Goal: Task Accomplishment & Management: Complete application form

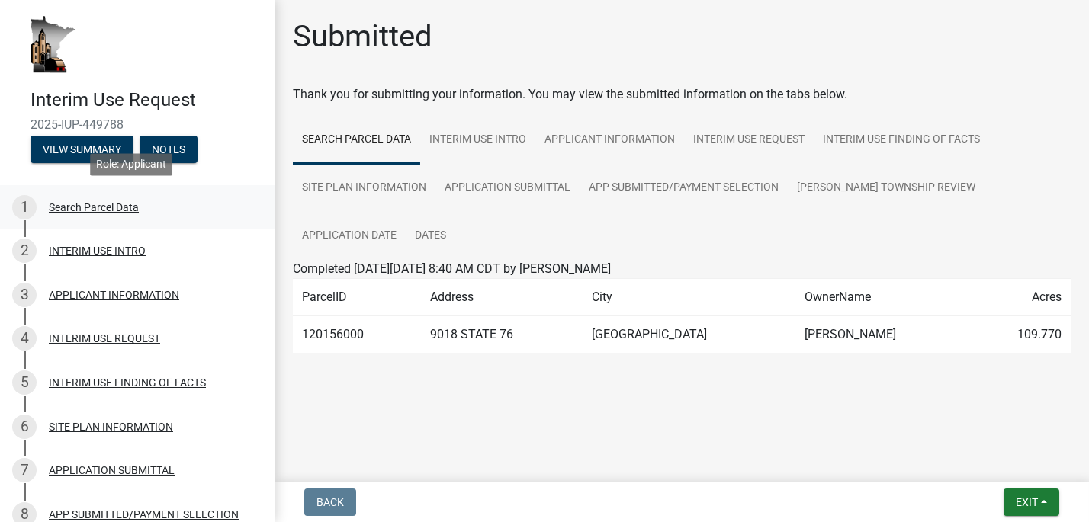
click at [64, 207] on div "Search Parcel Data" at bounding box center [94, 207] width 90 height 11
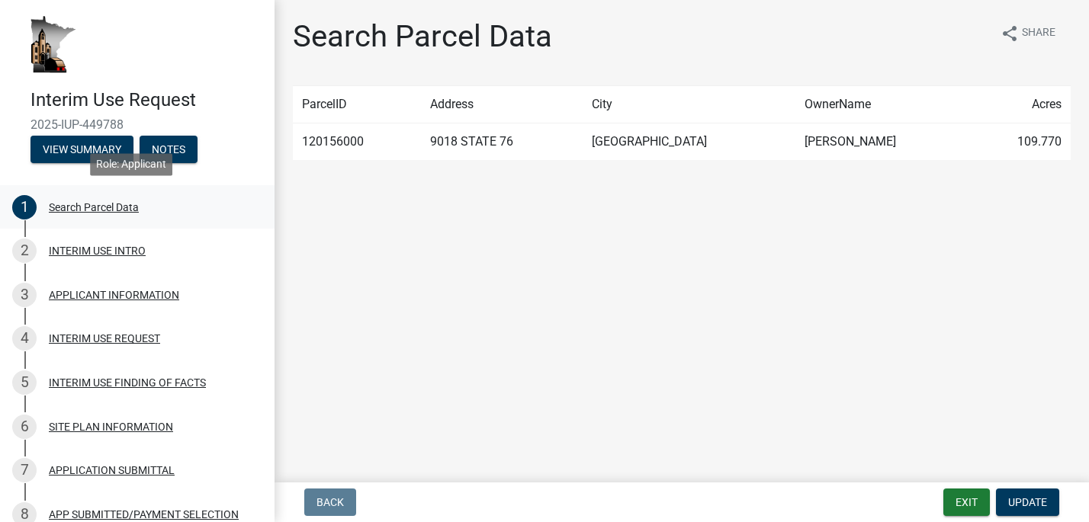
click at [117, 207] on div "Search Parcel Data" at bounding box center [94, 207] width 90 height 11
click at [85, 252] on div "INTERIM USE INTRO" at bounding box center [97, 251] width 97 height 11
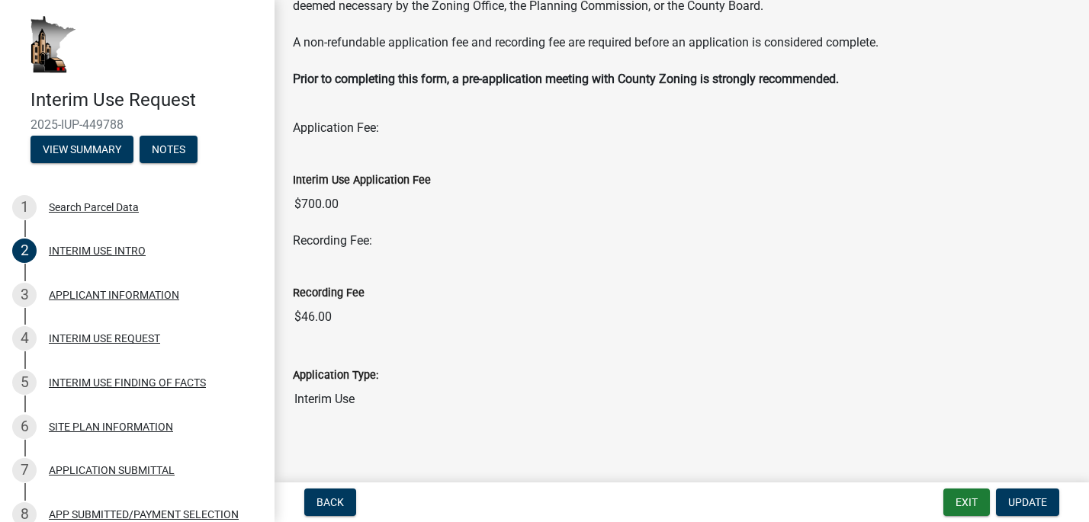
scroll to position [188, 0]
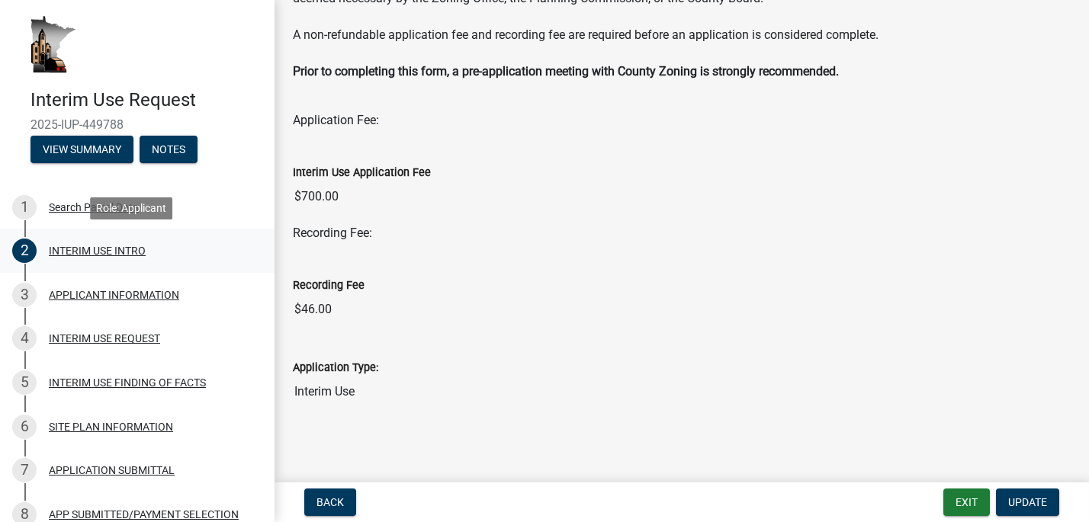
click at [85, 255] on div "INTERIM USE INTRO" at bounding box center [97, 251] width 97 height 11
click at [95, 294] on div "APPLICANT INFORMATION" at bounding box center [114, 295] width 130 height 11
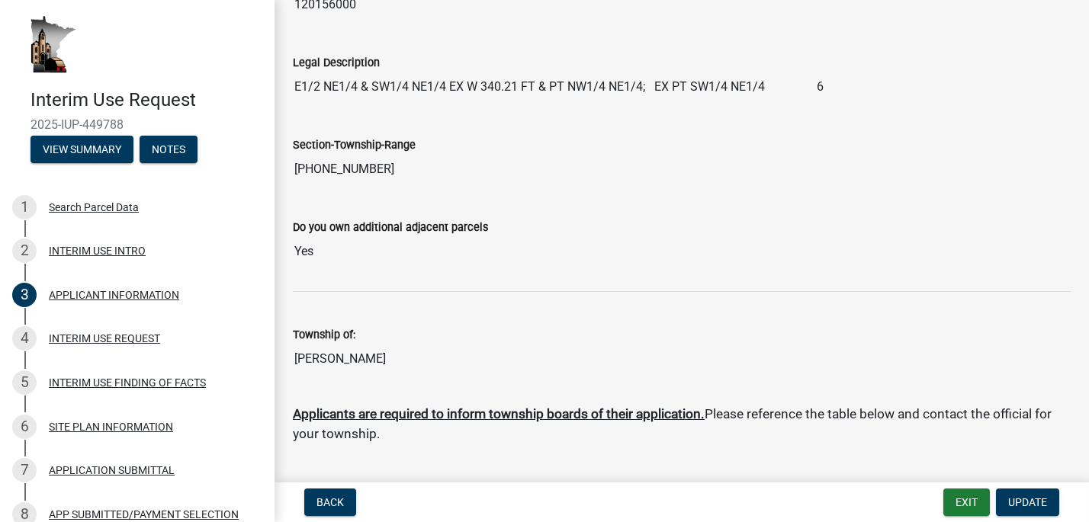
scroll to position [609, 0]
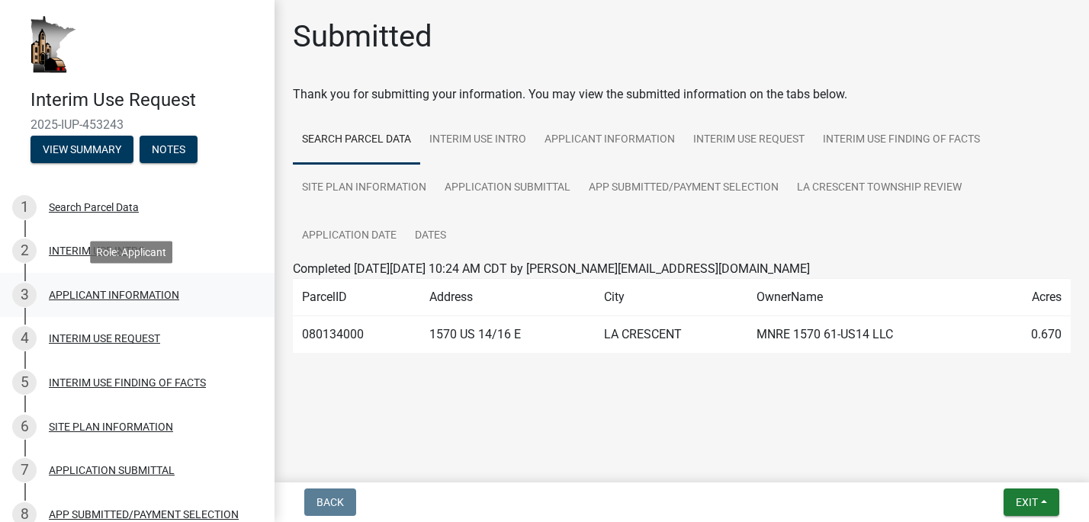
click at [95, 290] on div "APPLICANT INFORMATION" at bounding box center [114, 295] width 130 height 11
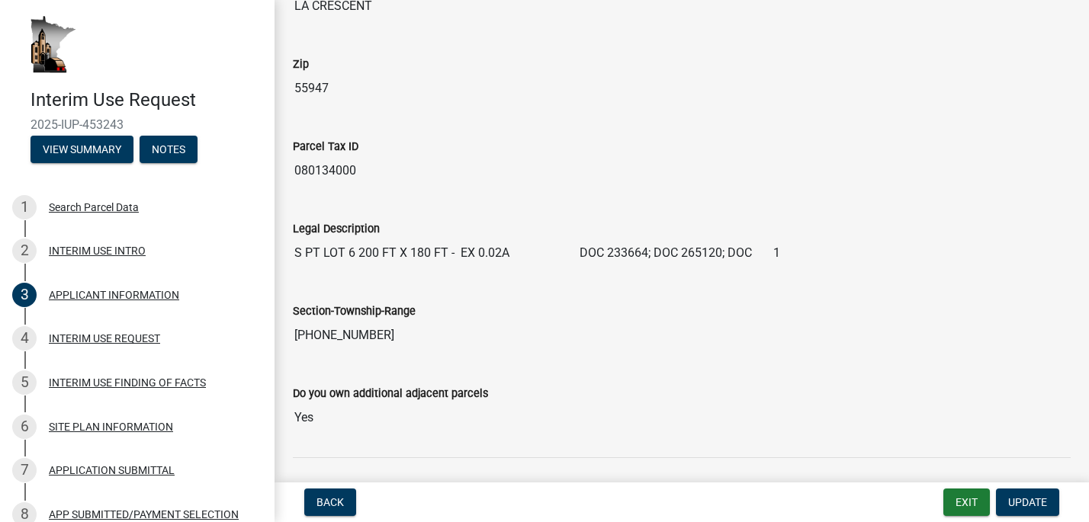
scroll to position [457, 0]
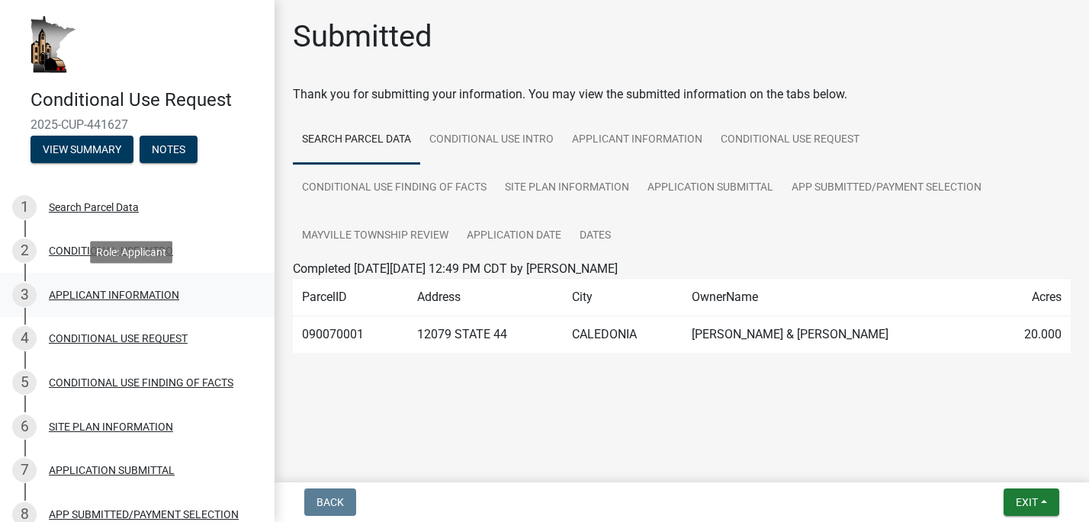
click at [90, 294] on div "APPLICANT INFORMATION" at bounding box center [114, 295] width 130 height 11
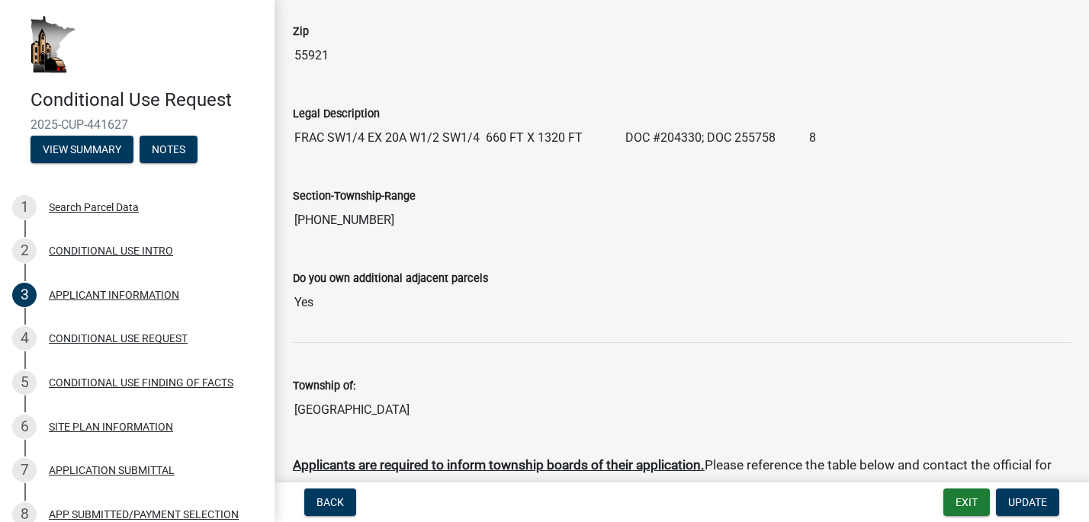
scroll to position [533, 0]
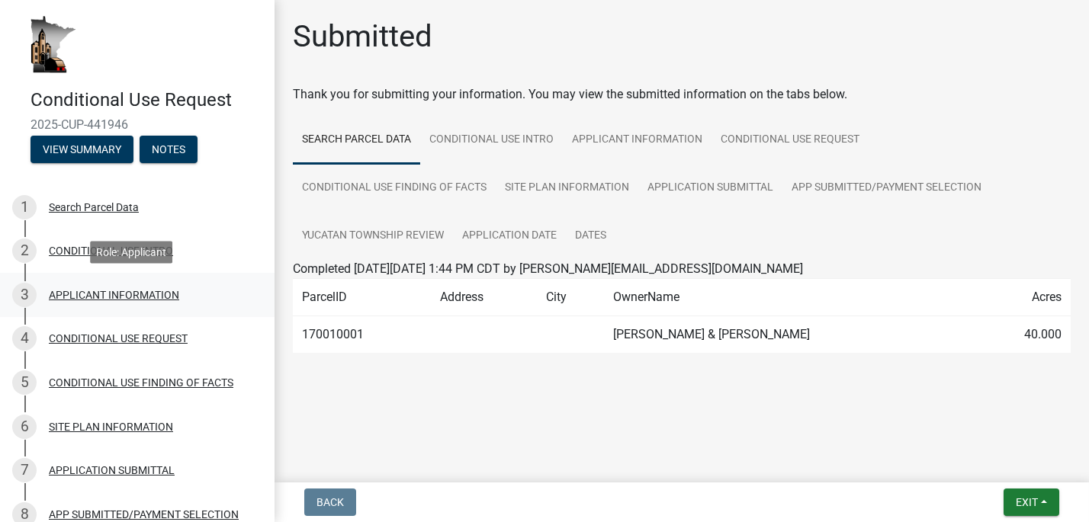
click at [114, 290] on div "APPLICANT INFORMATION" at bounding box center [114, 295] width 130 height 11
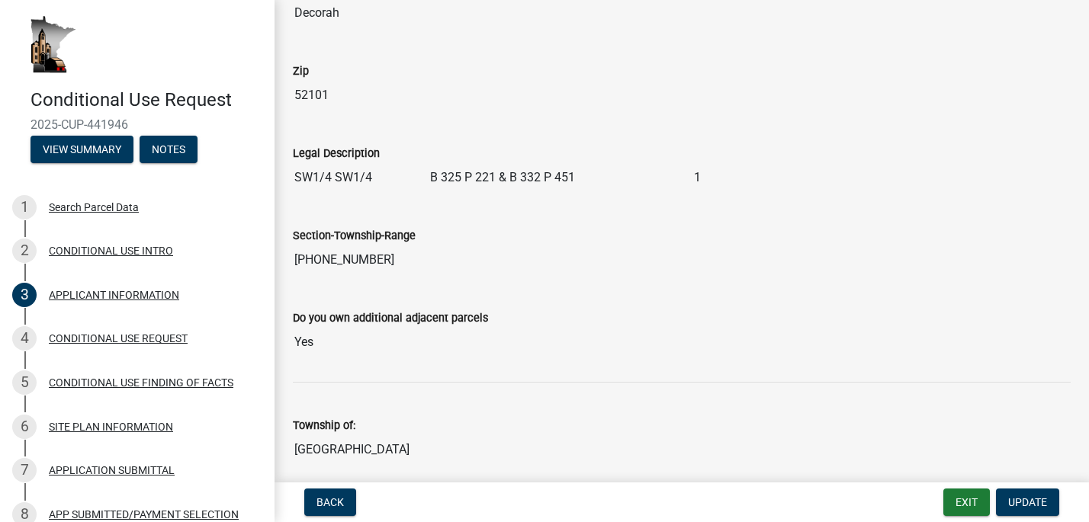
scroll to position [533, 0]
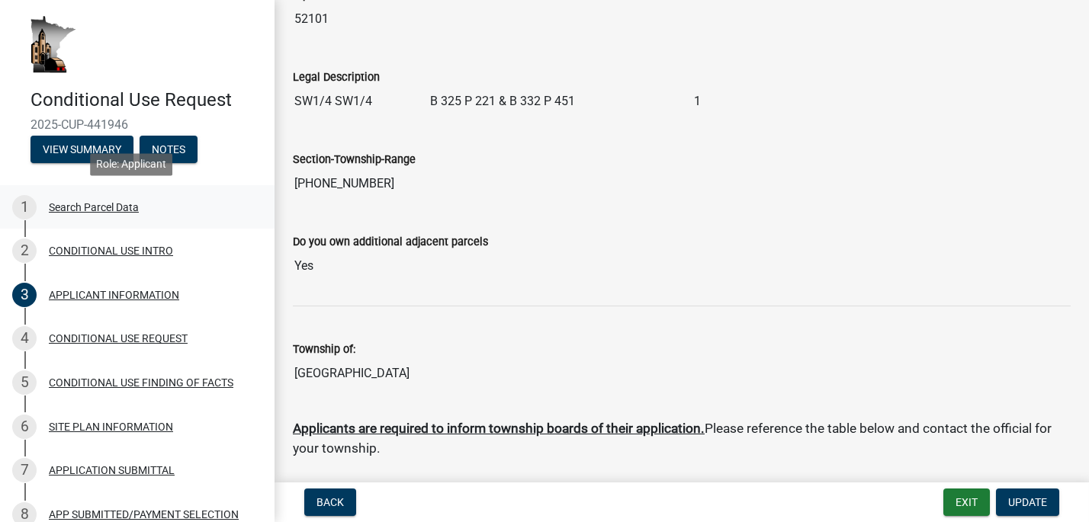
click at [88, 210] on div "Search Parcel Data" at bounding box center [94, 207] width 90 height 11
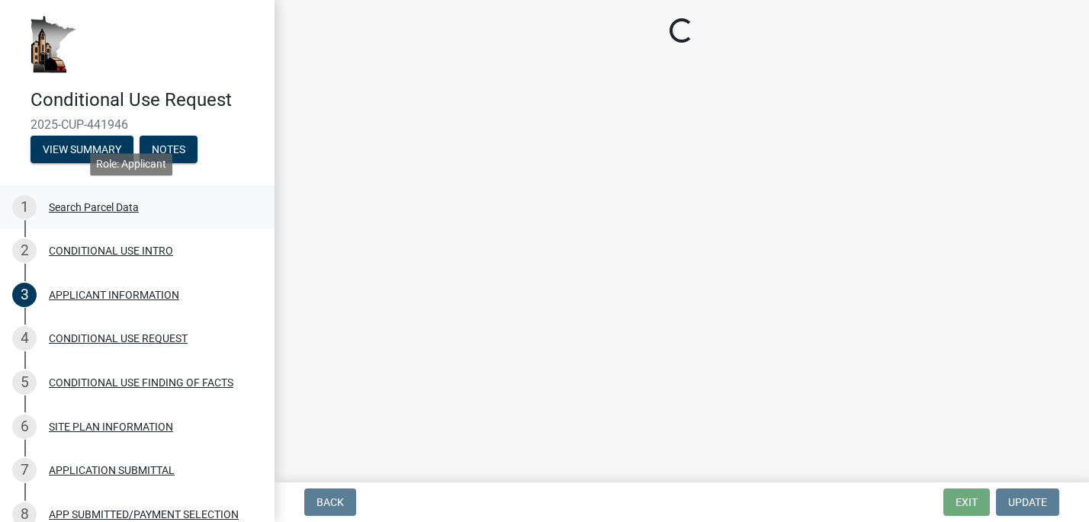
scroll to position [0, 0]
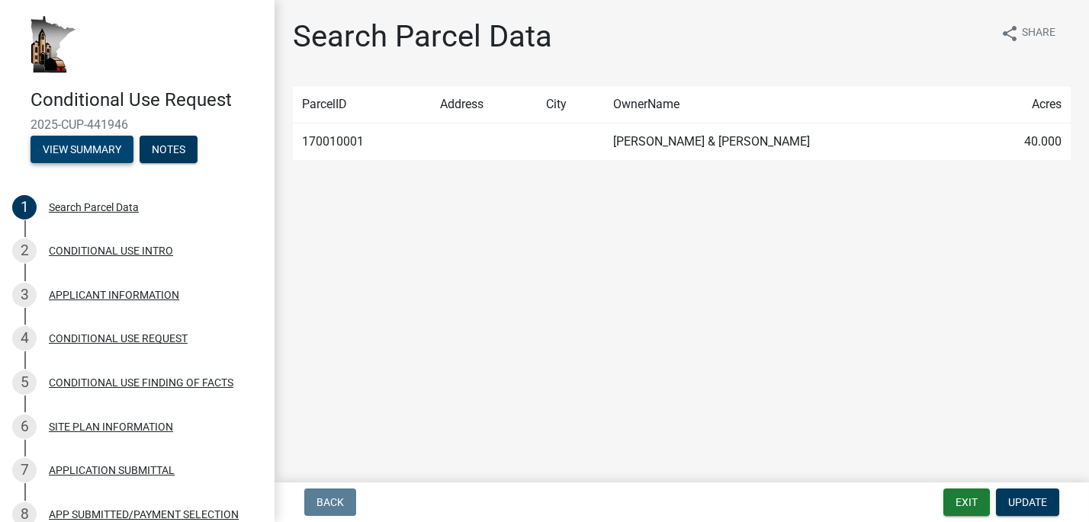
click at [81, 150] on button "View Summary" at bounding box center [81, 149] width 103 height 27
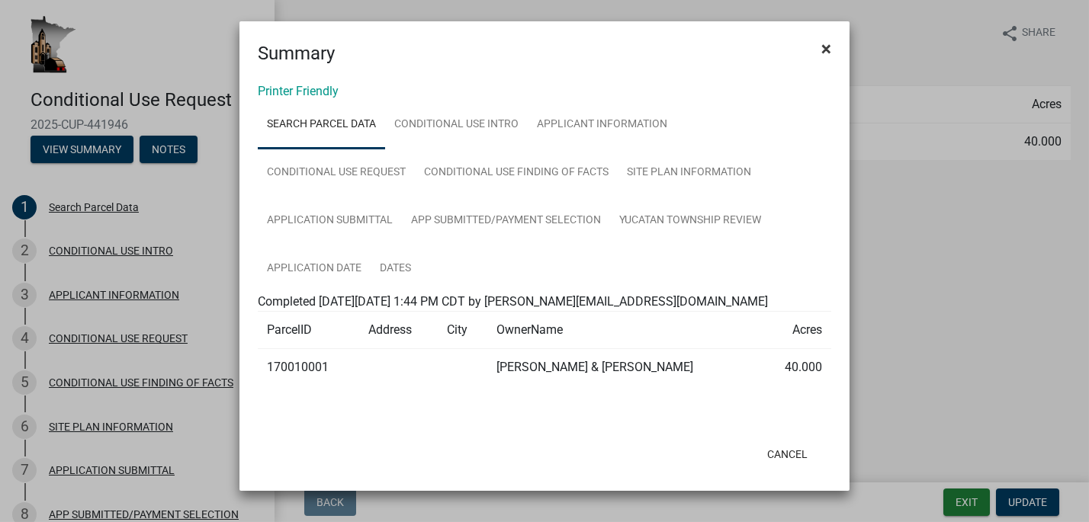
click at [823, 53] on span "×" at bounding box center [826, 48] width 10 height 21
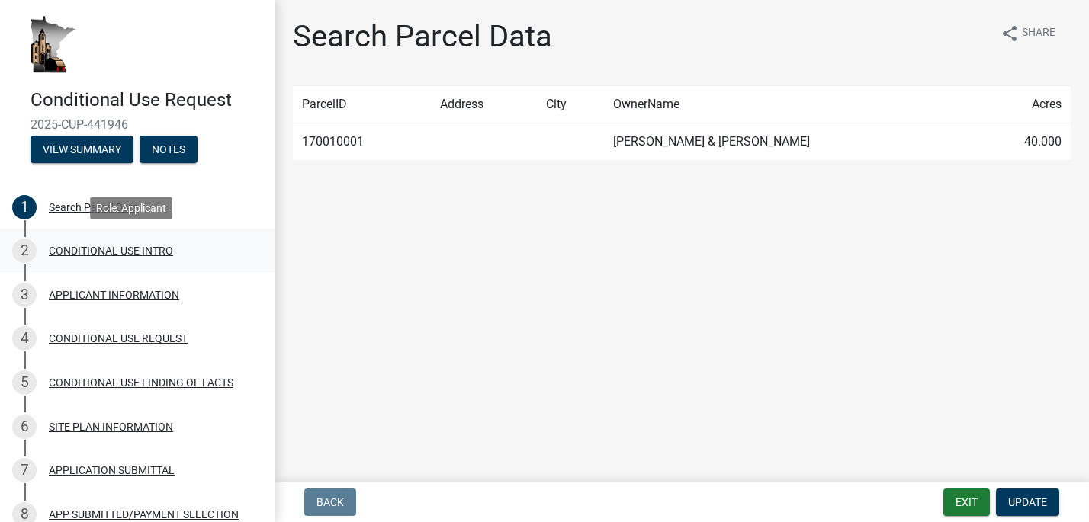
click at [150, 251] on div "CONDITIONAL USE INTRO" at bounding box center [111, 251] width 124 height 11
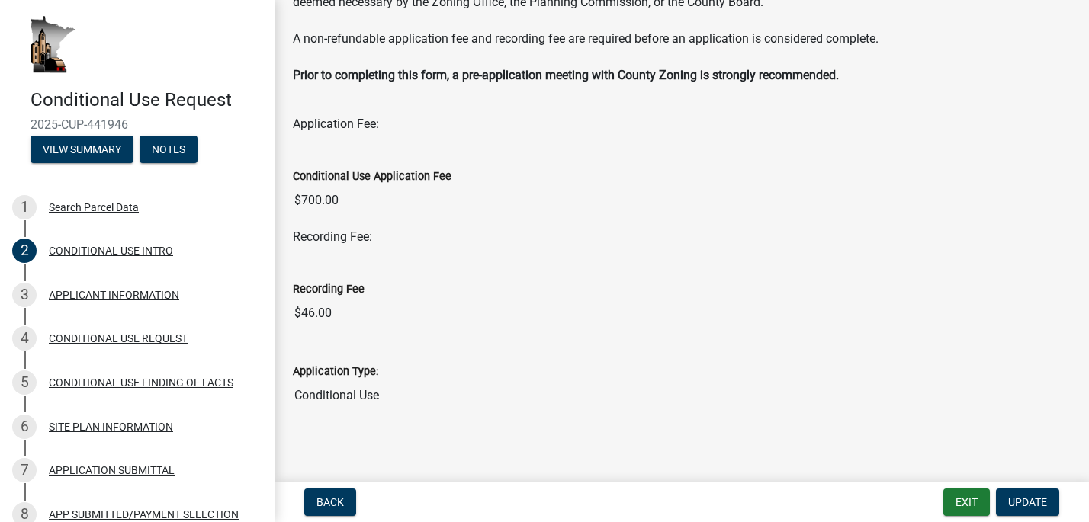
scroll to position [169, 0]
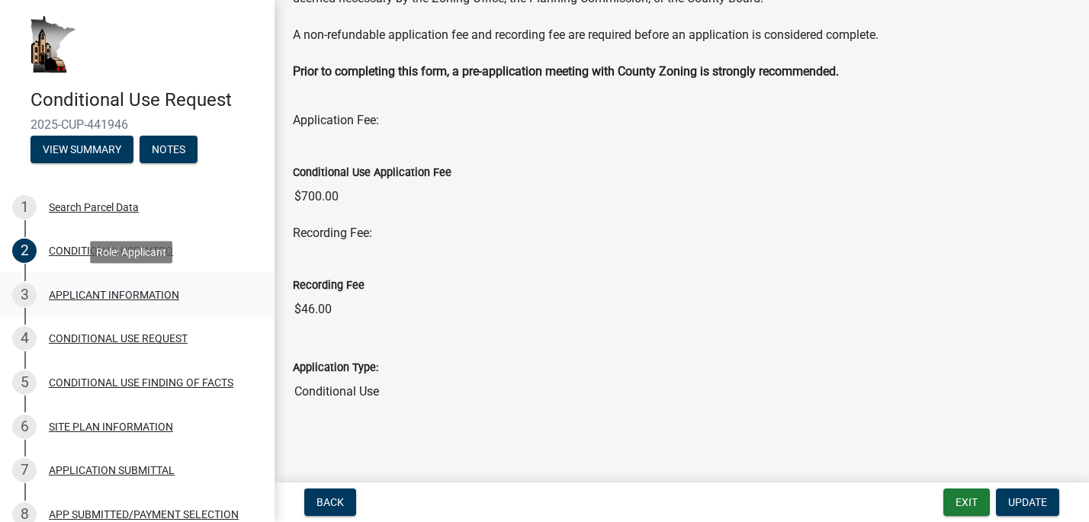
click at [71, 291] on div "APPLICANT INFORMATION" at bounding box center [114, 295] width 130 height 11
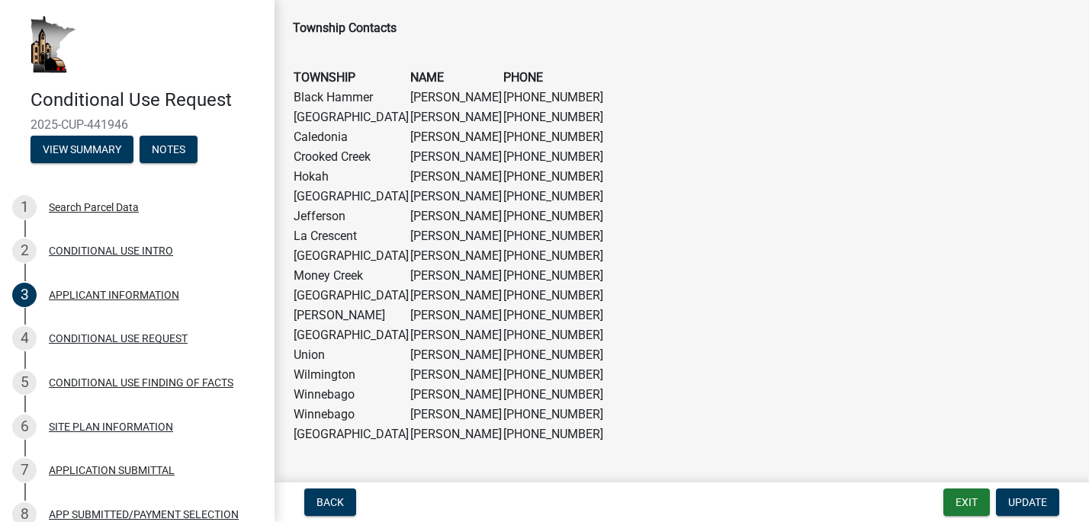
scroll to position [1102, 0]
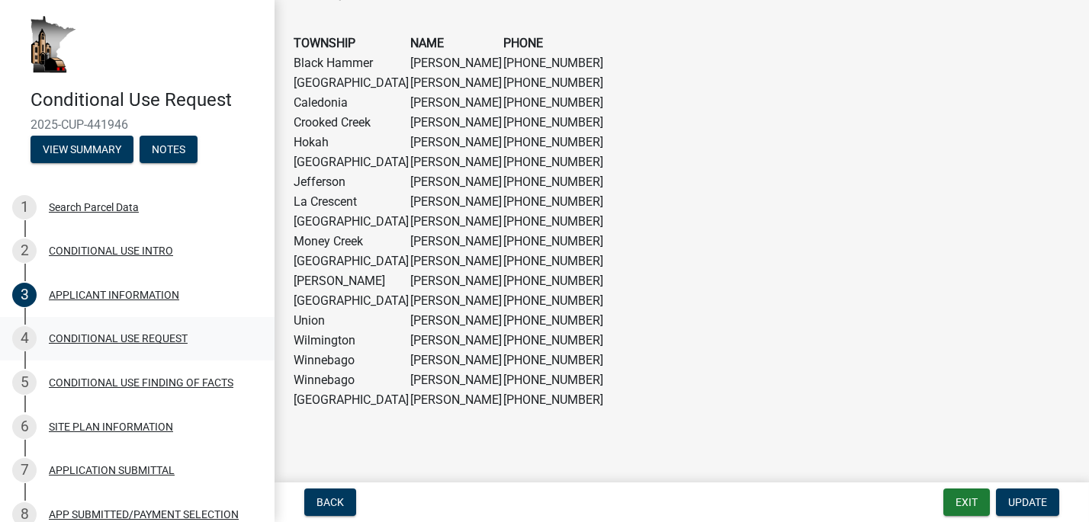
click at [79, 333] on div "CONDITIONAL USE REQUEST" at bounding box center [118, 338] width 139 height 11
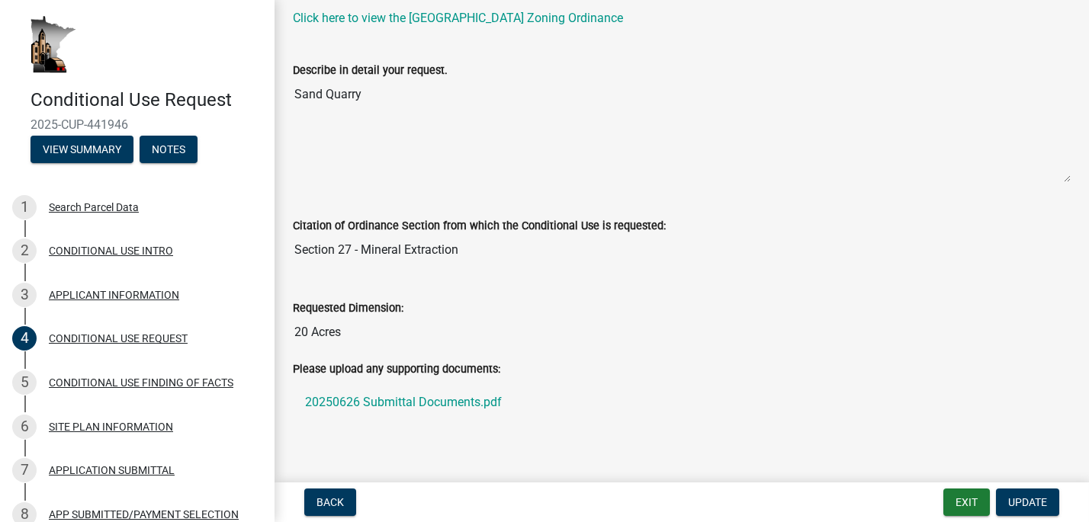
scroll to position [96, 0]
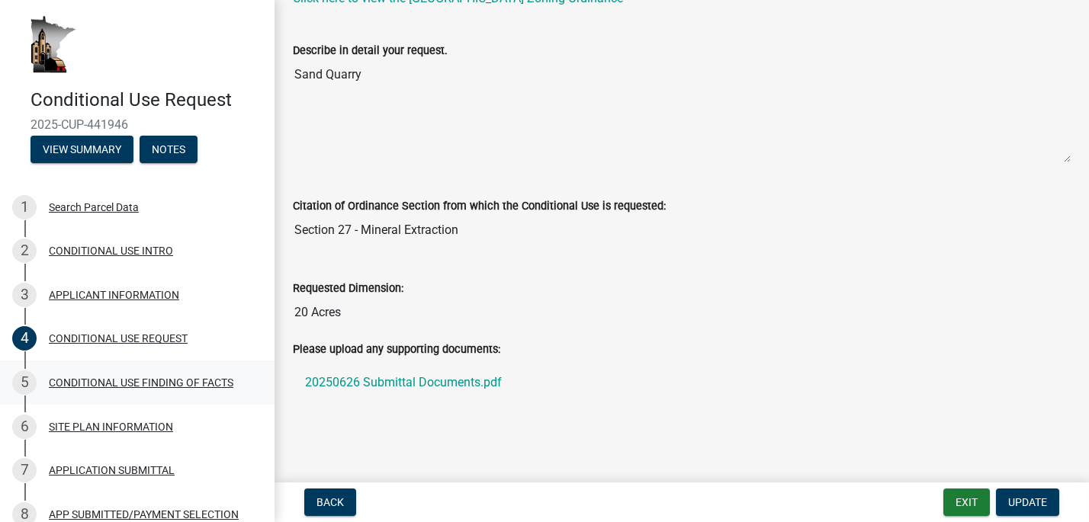
click at [106, 382] on div "CONDITIONAL USE FINDING OF FACTS" at bounding box center [141, 382] width 185 height 11
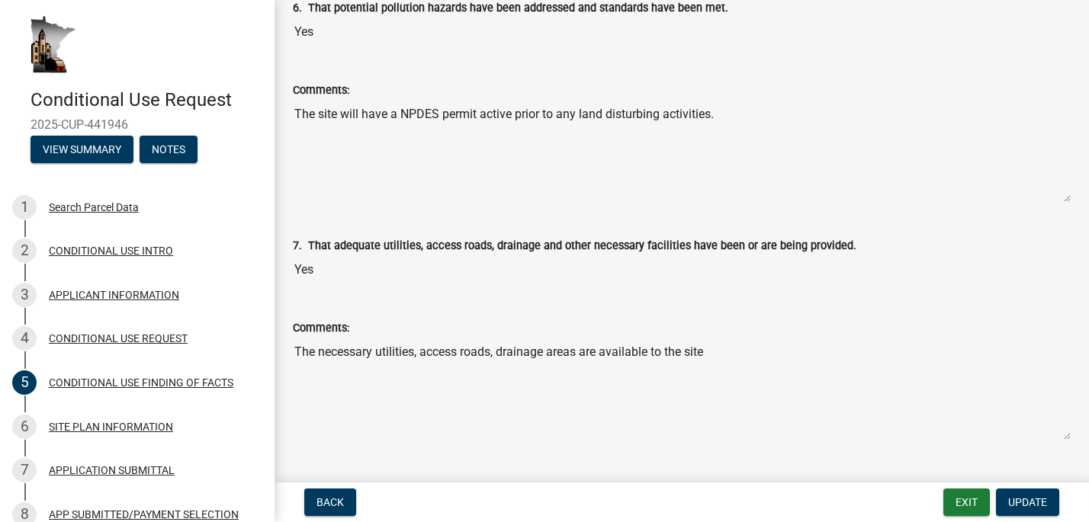
scroll to position [1524, 0]
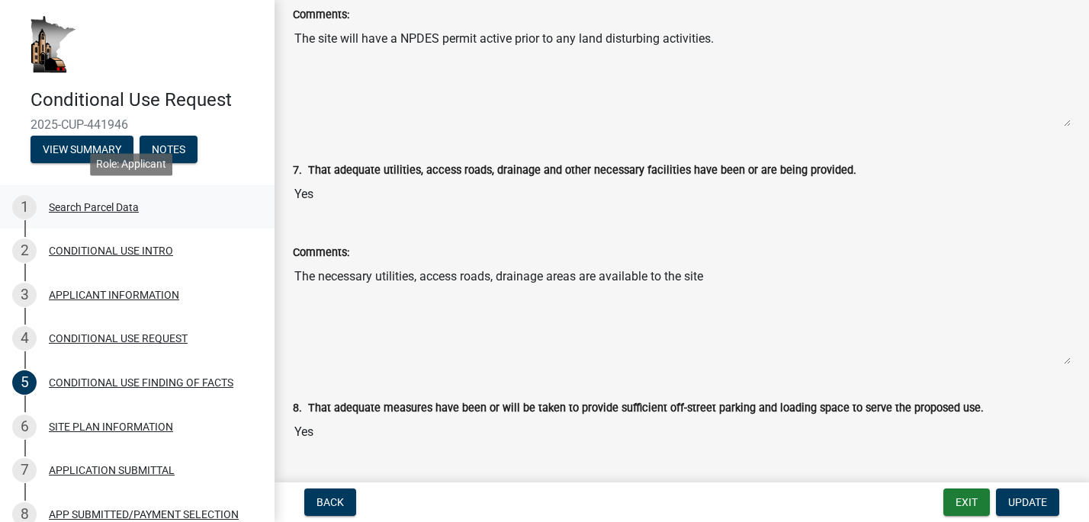
click at [75, 206] on div "Search Parcel Data" at bounding box center [94, 207] width 90 height 11
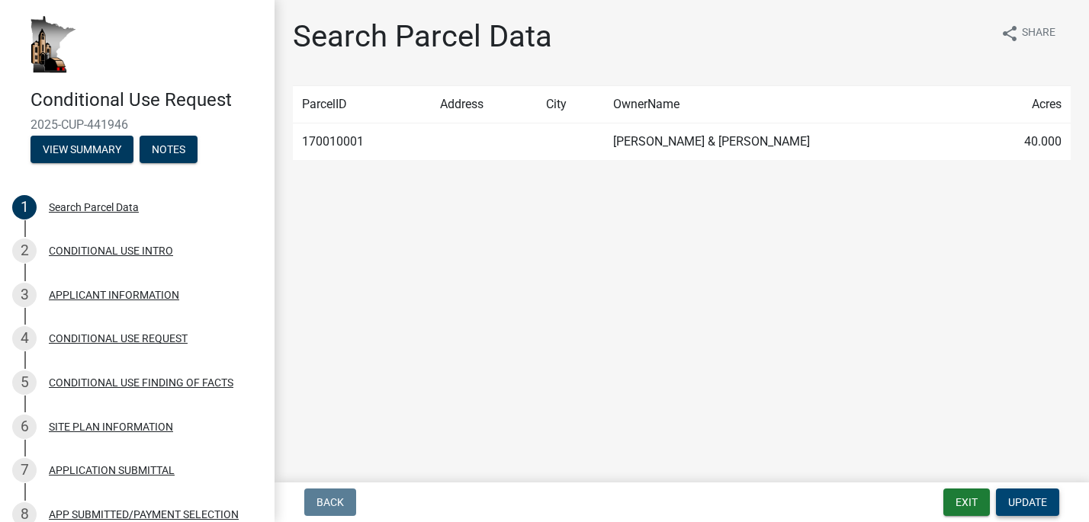
click at [1037, 499] on span "Update" at bounding box center [1027, 502] width 39 height 12
click at [150, 470] on div "APPLICATION SUBMITTAL" at bounding box center [112, 470] width 126 height 11
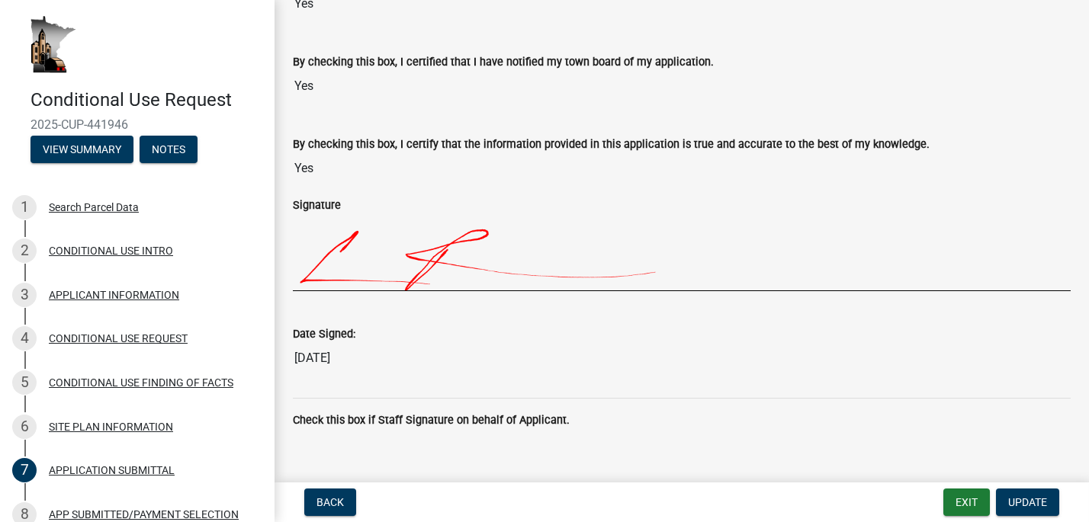
scroll to position [158, 0]
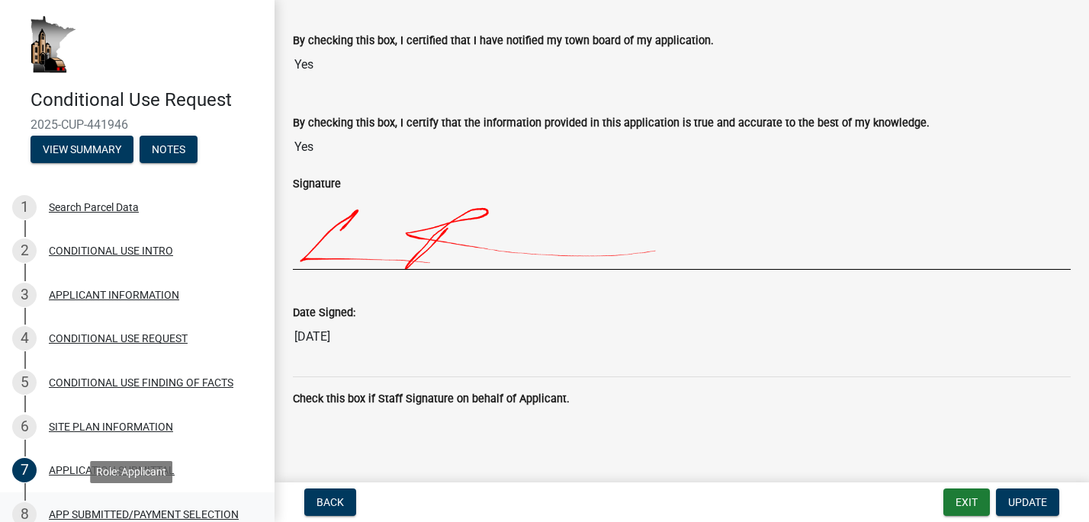
click at [142, 509] on div "APP SUBMITTED/PAYMENT SELECTION" at bounding box center [144, 514] width 190 height 11
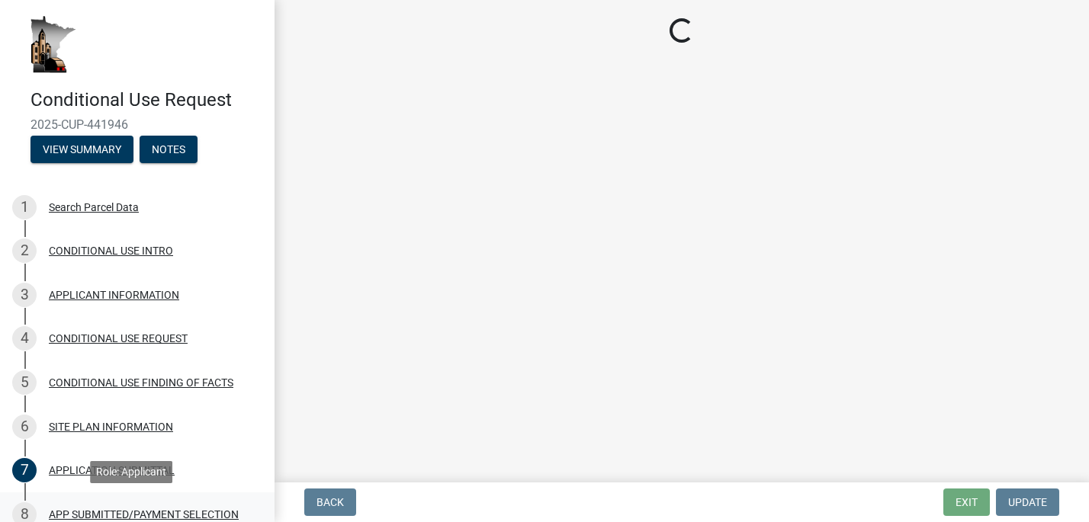
scroll to position [0, 0]
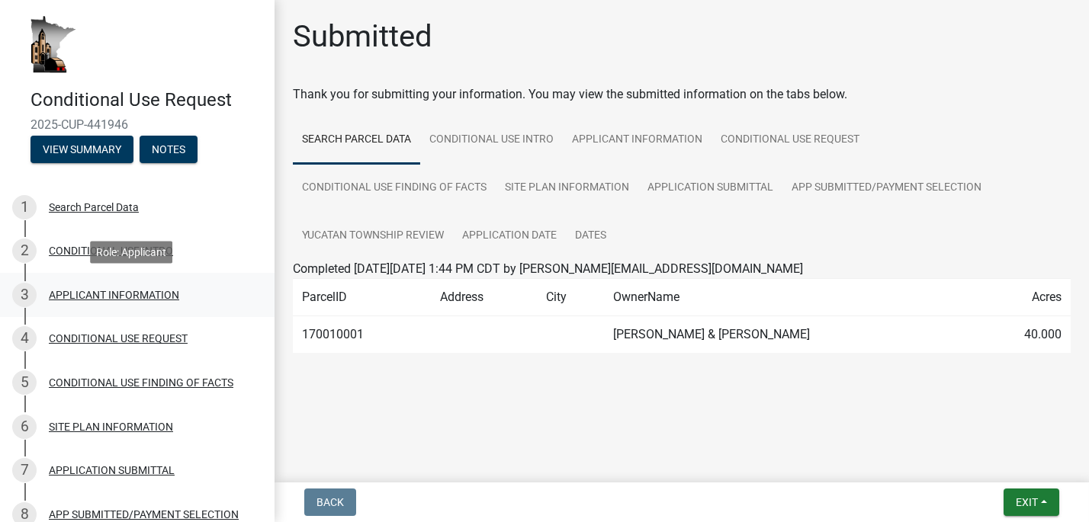
click at [92, 298] on div "APPLICANT INFORMATION" at bounding box center [114, 295] width 130 height 11
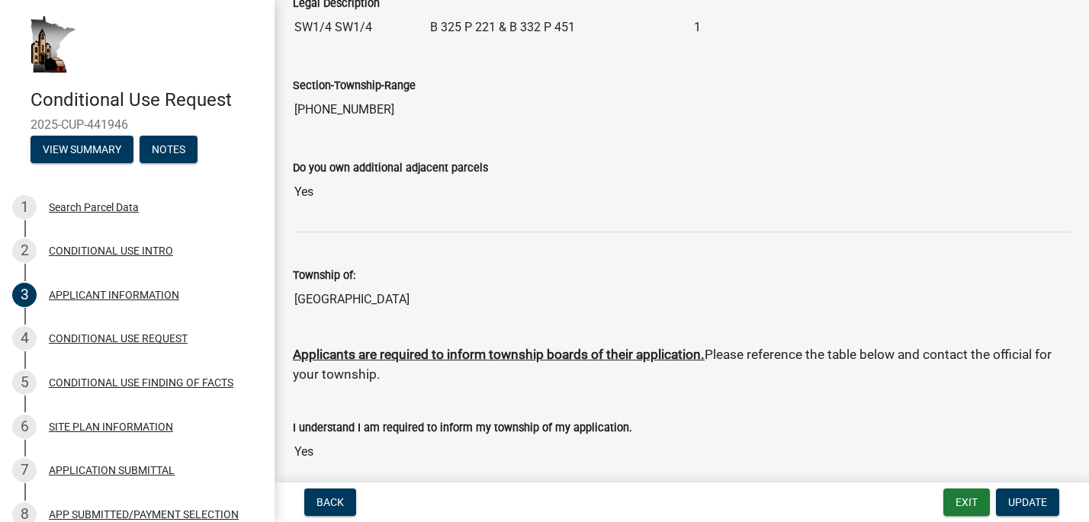
scroll to position [609, 0]
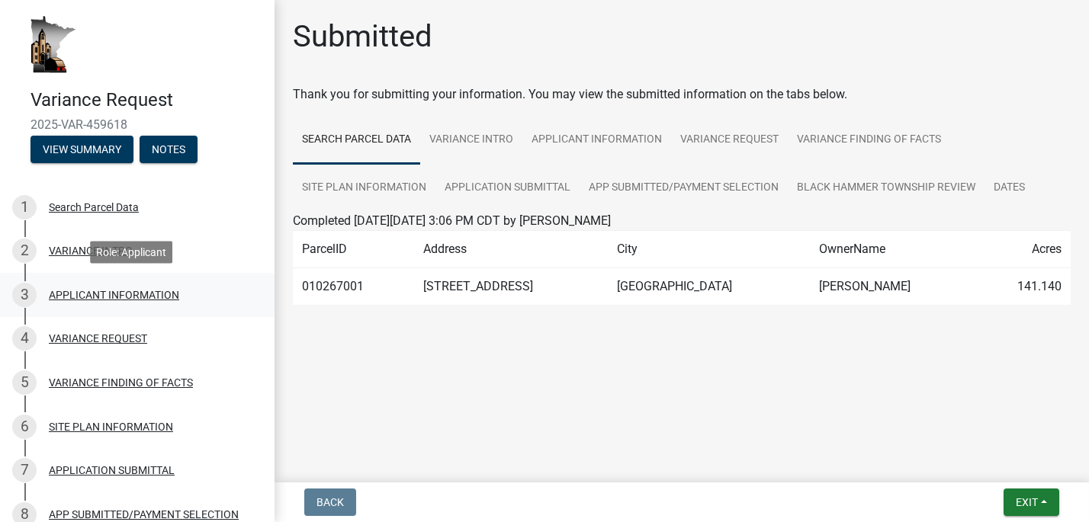
click at [91, 291] on div "APPLICANT INFORMATION" at bounding box center [114, 295] width 130 height 11
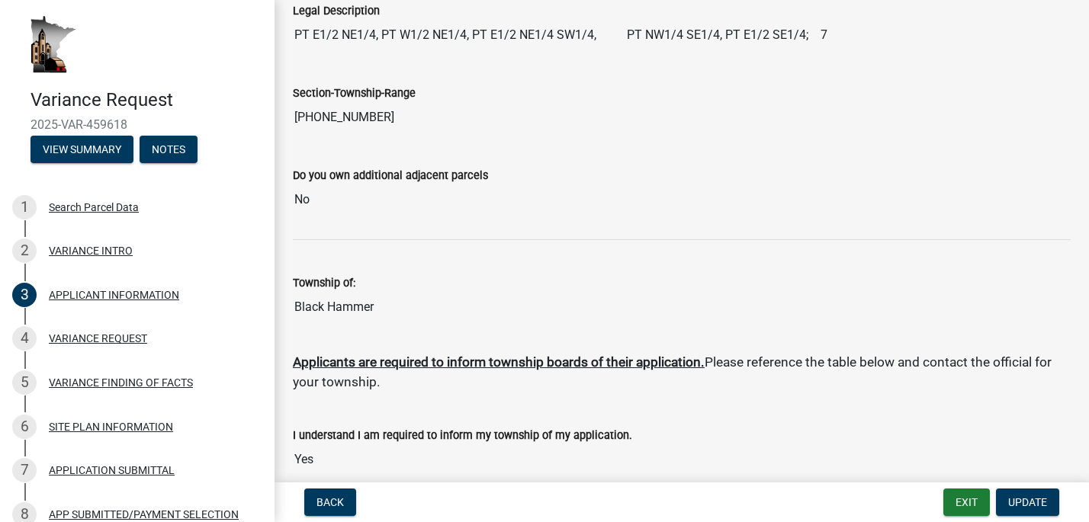
scroll to position [762, 0]
